Goal: Task Accomplishment & Management: Manage account settings

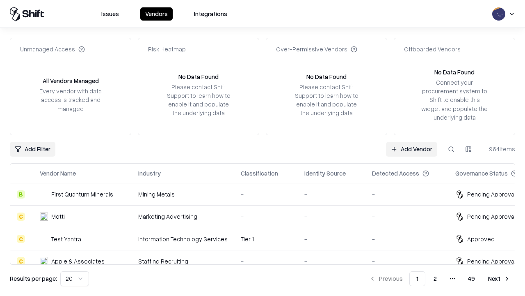
click at [412, 149] on link "Add Vendor" at bounding box center [411, 149] width 51 height 15
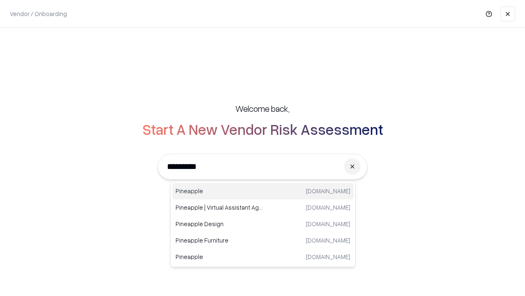
click at [263, 191] on div "Pineapple [DOMAIN_NAME]" at bounding box center [262, 191] width 181 height 16
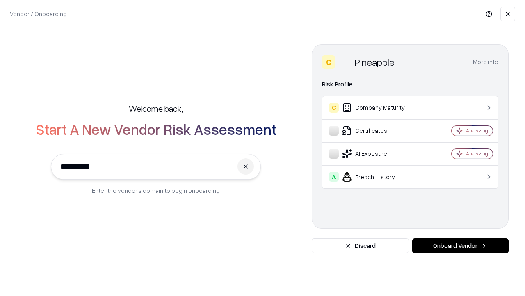
type input "*********"
click at [461, 245] on button "Onboard Vendor" at bounding box center [461, 245] width 96 height 15
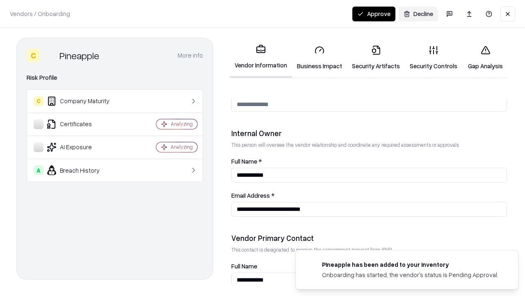
scroll to position [425, 0]
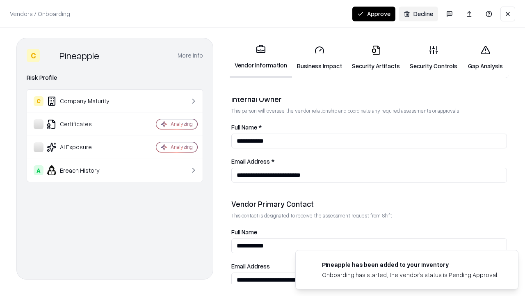
click at [376, 57] on link "Security Artifacts" at bounding box center [376, 58] width 58 height 38
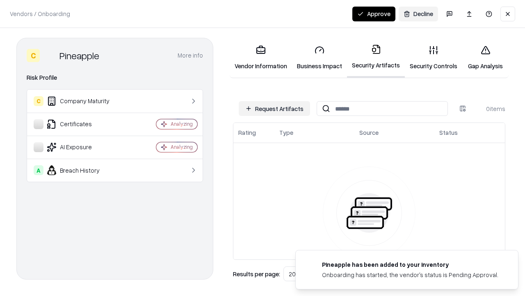
click at [275, 108] on button "Request Artifacts" at bounding box center [274, 108] width 71 height 15
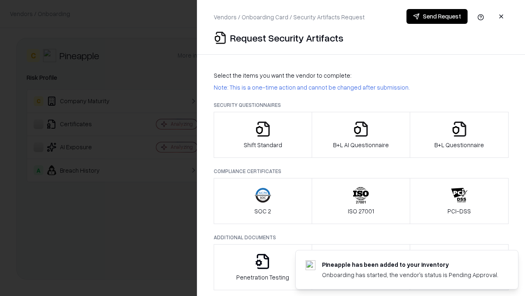
click at [459, 135] on icon "button" at bounding box center [460, 129] width 16 height 16
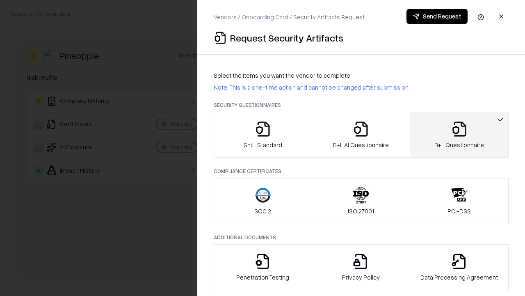
click at [361, 135] on icon "button" at bounding box center [361, 129] width 16 height 16
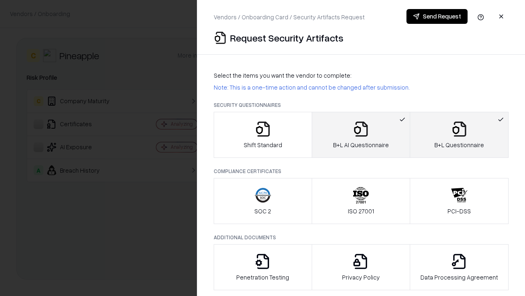
click at [437, 16] on button "Send Request" at bounding box center [437, 16] width 61 height 15
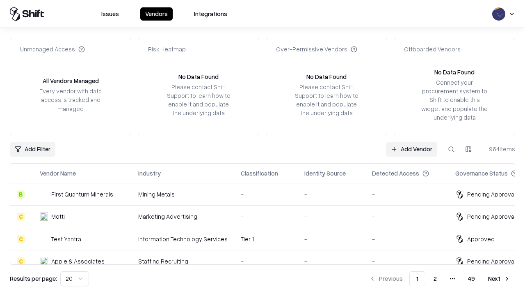
click at [452, 149] on button at bounding box center [451, 149] width 15 height 15
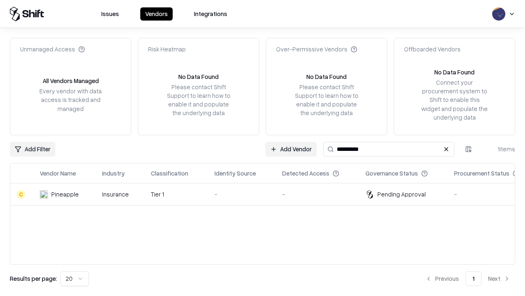
type input "*********"
click at [268, 194] on div "-" at bounding box center [242, 194] width 55 height 9
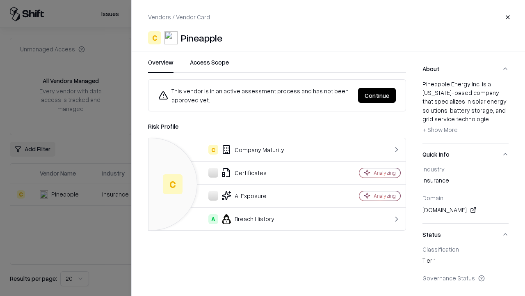
click at [377, 95] on button "Continue" at bounding box center [377, 95] width 38 height 15
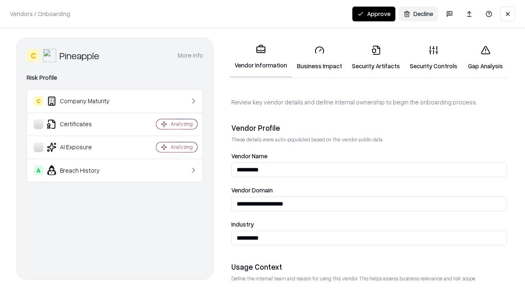
click at [376, 57] on link "Security Artifacts" at bounding box center [376, 58] width 58 height 38
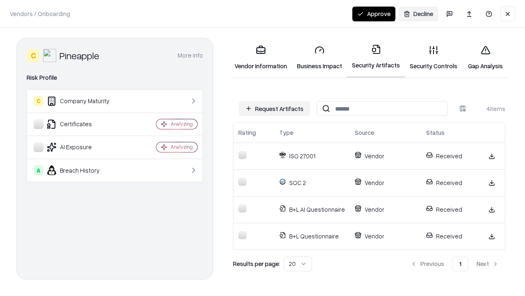
click at [374, 14] on button "Approve" at bounding box center [374, 14] width 43 height 15
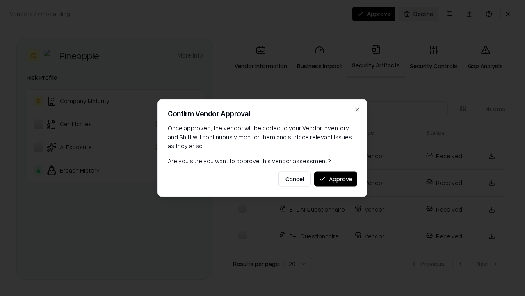
click at [336, 179] on button "Approve" at bounding box center [335, 178] width 43 height 15
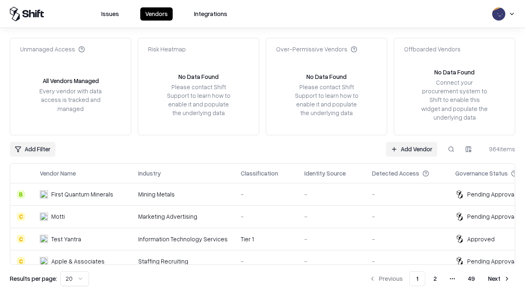
type input "*********"
click at [412, 149] on link "Add Vendor" at bounding box center [411, 149] width 51 height 15
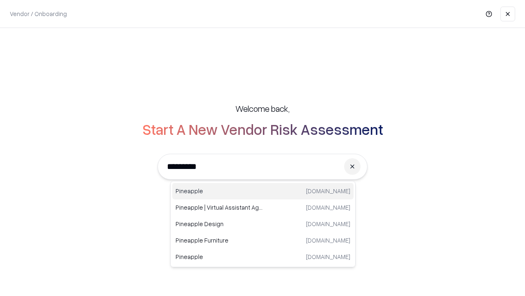
click at [263, 191] on div "Pineapple pineappleenergy.com" at bounding box center [262, 191] width 181 height 16
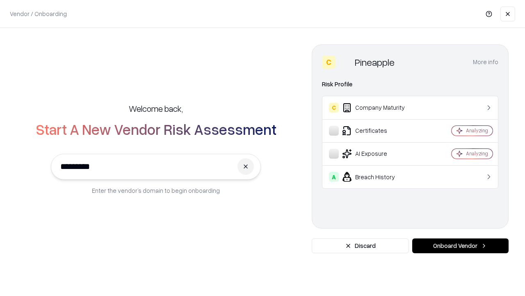
type input "*********"
click at [461, 245] on button "Onboard Vendor" at bounding box center [461, 245] width 96 height 15
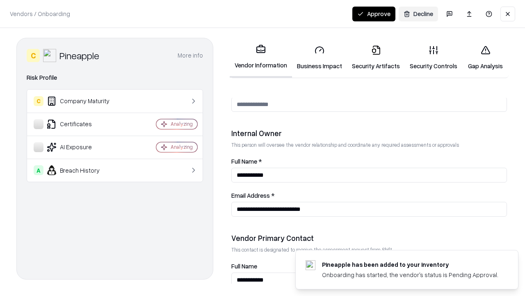
scroll to position [425, 0]
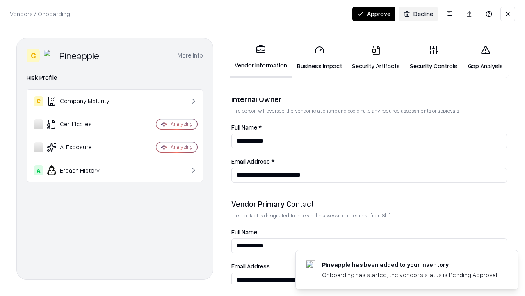
click at [374, 14] on button "Approve" at bounding box center [374, 14] width 43 height 15
